Goal: Find specific page/section: Find specific page/section

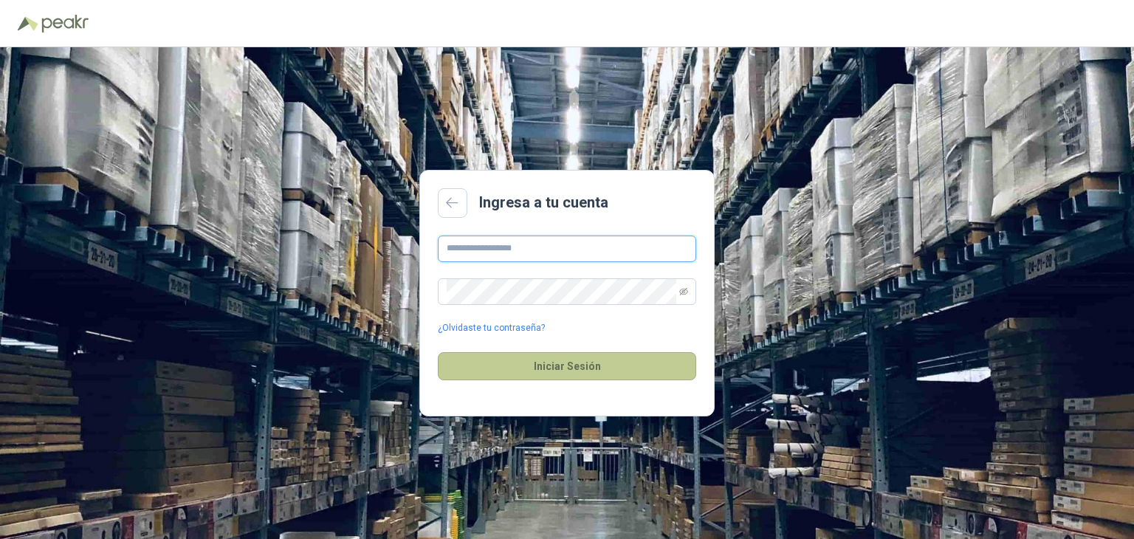
type input "**********"
click at [571, 371] on button "Iniciar Sesión" at bounding box center [567, 366] width 258 height 28
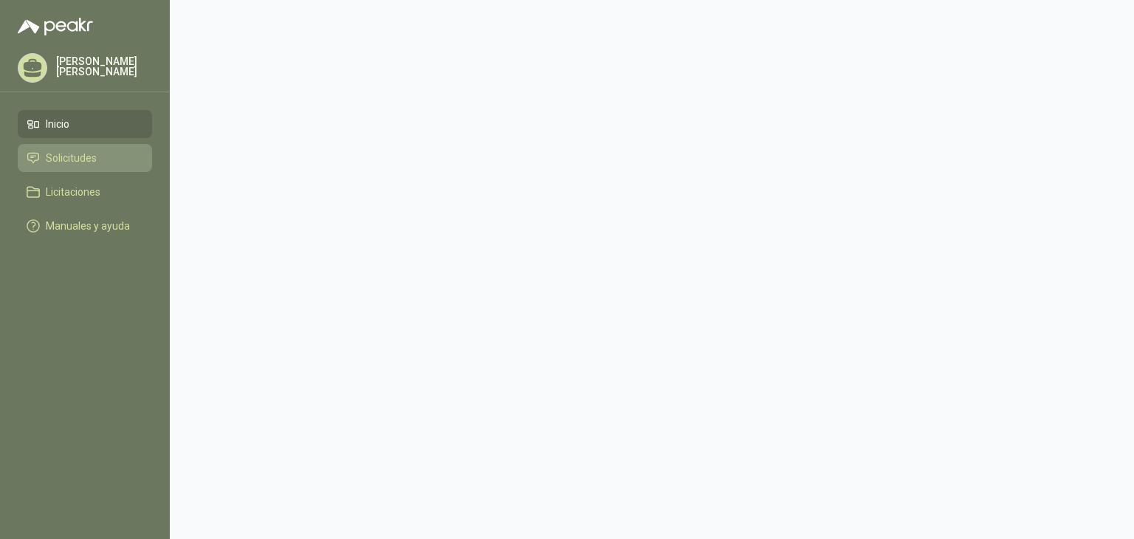
click at [53, 154] on span "Solicitudes" at bounding box center [71, 158] width 51 height 16
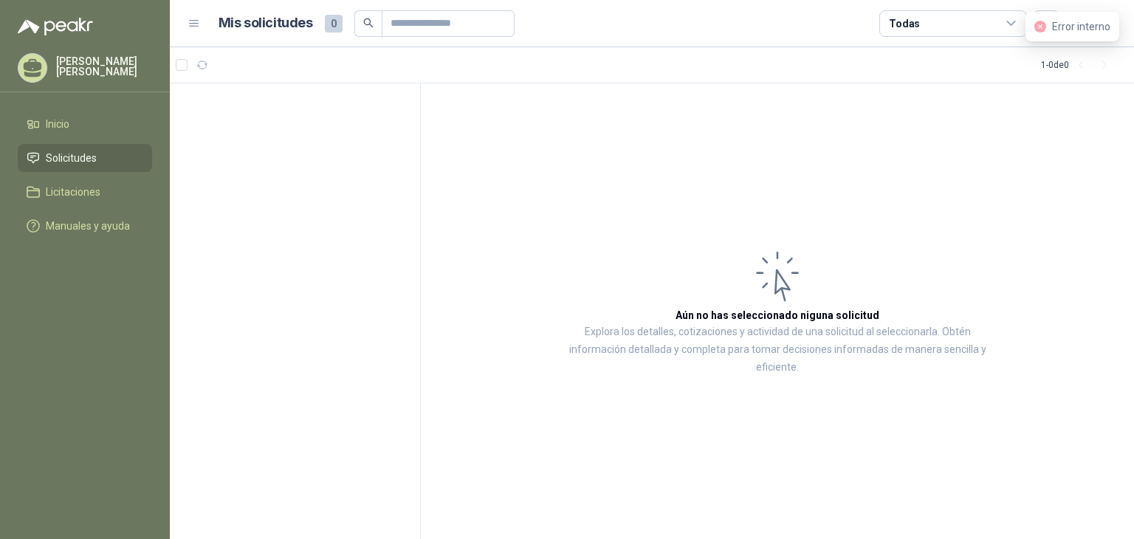
click at [1010, 27] on icon at bounding box center [1011, 23] width 13 height 13
click at [1088, 16] on div "Error interno" at bounding box center [1073, 27] width 94 height 30
click at [316, 28] on div "Mis solicitudes 0" at bounding box center [367, 23] width 296 height 27
click at [198, 64] on icon "button" at bounding box center [202, 65] width 13 height 13
click at [117, 201] on link "Licitaciones" at bounding box center [85, 192] width 134 height 28
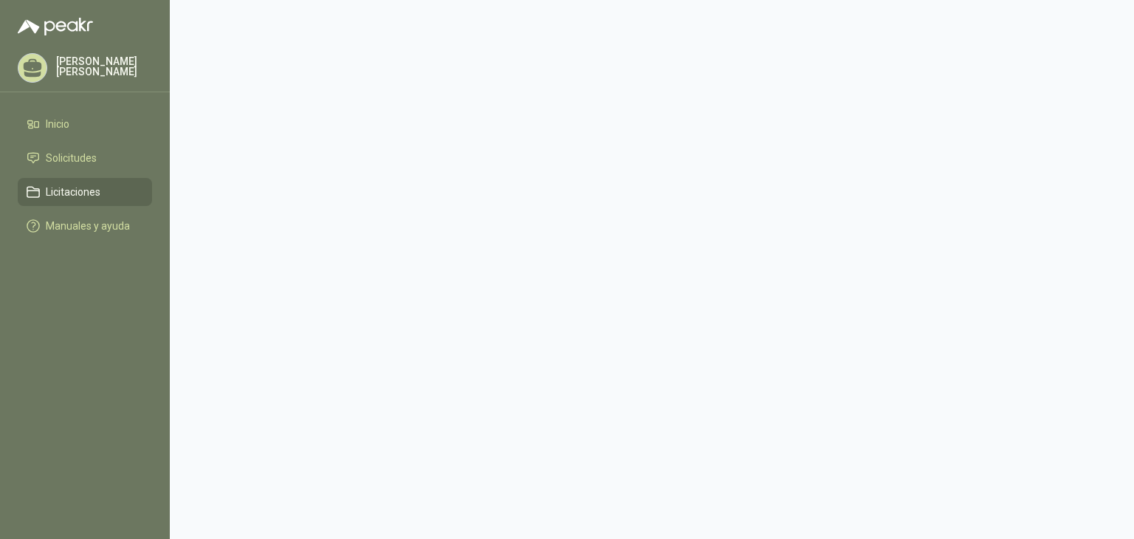
click at [45, 78] on div "[PERSON_NAME]" at bounding box center [85, 68] width 134 height 30
